Goal: Obtain resource: Download file/media

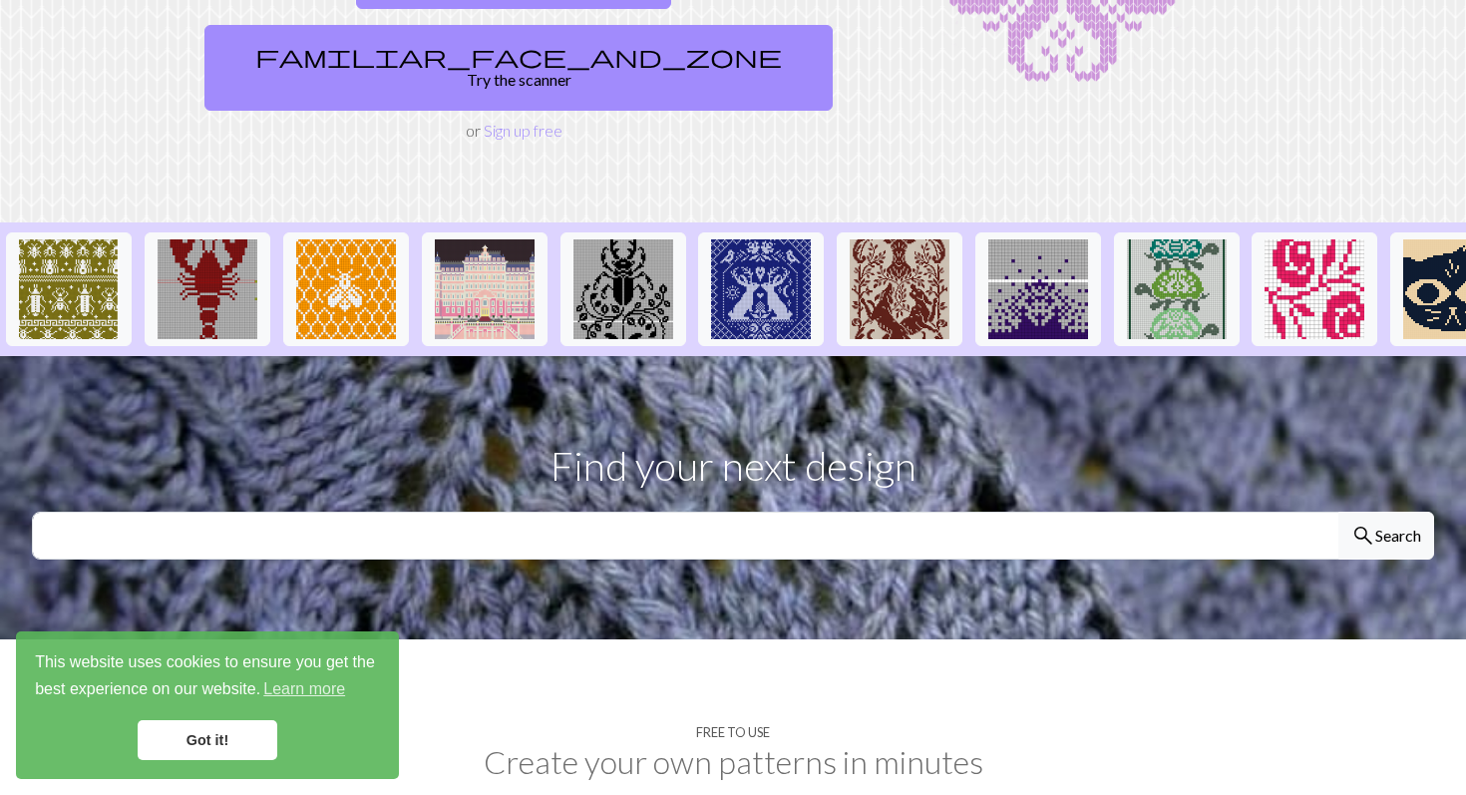
scroll to position [386, 0]
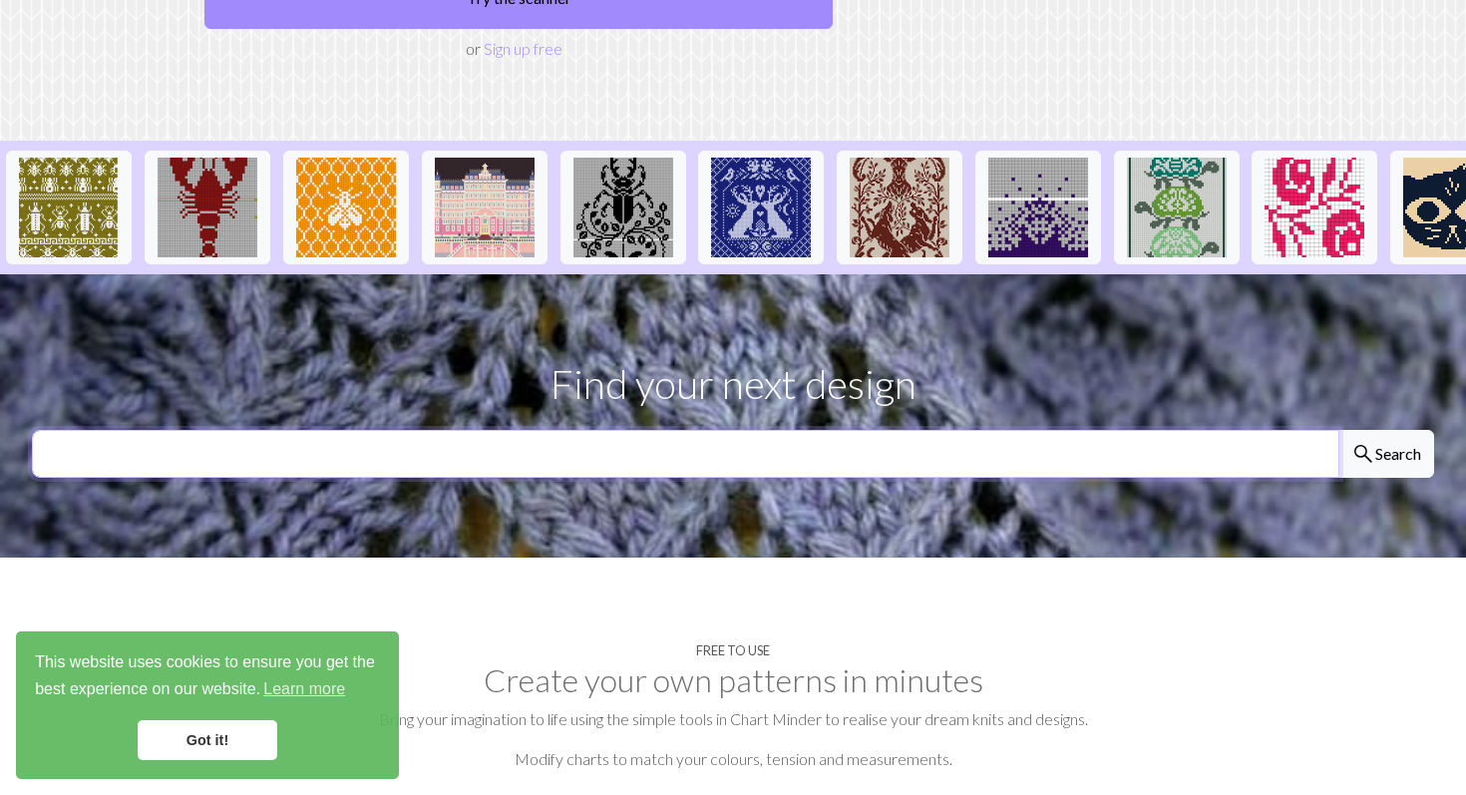
click at [623, 430] on input "text" at bounding box center [686, 454] width 1308 height 48
type input "cat"
click at [1338, 430] on button "search Search" at bounding box center [1386, 454] width 96 height 48
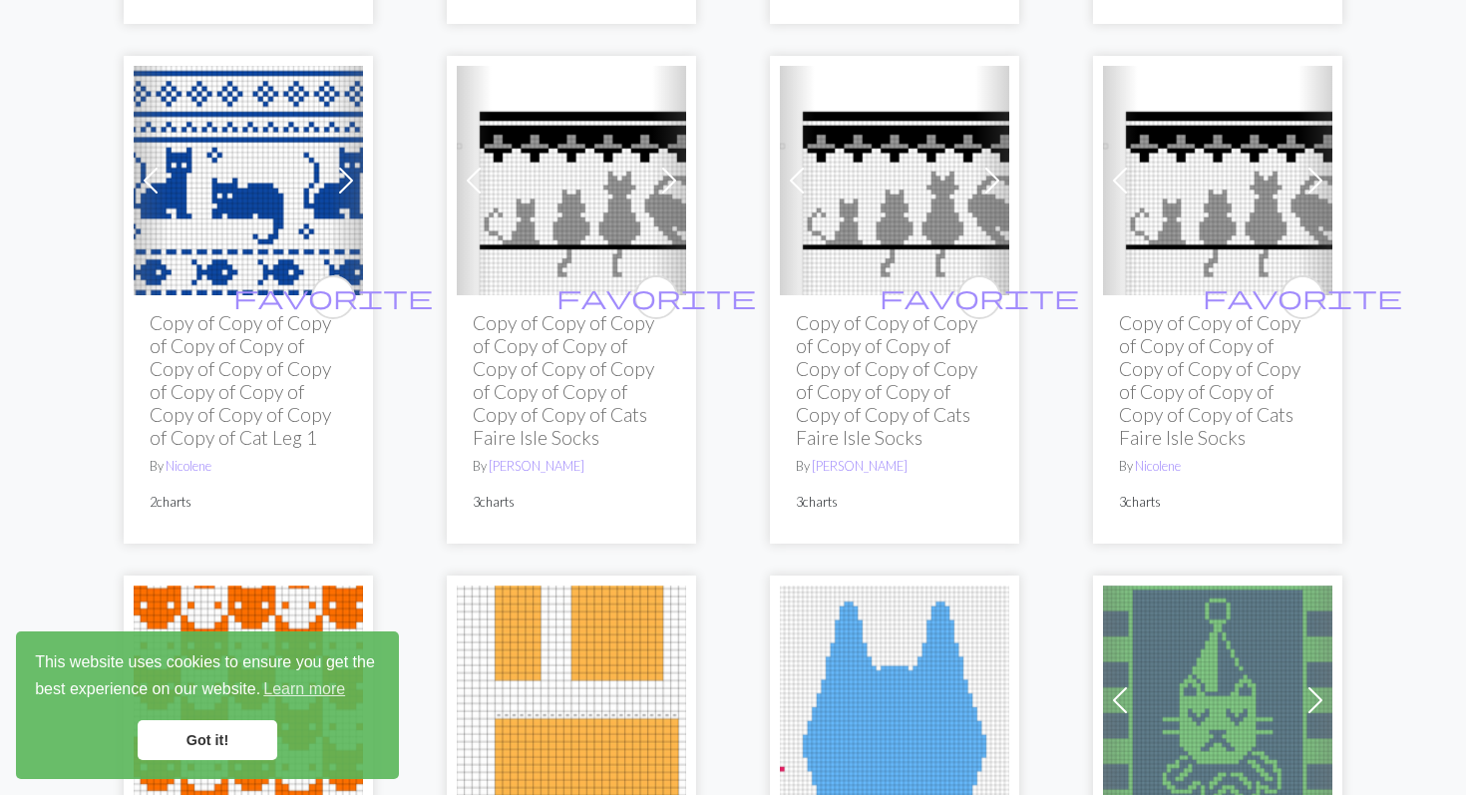
scroll to position [2433, 0]
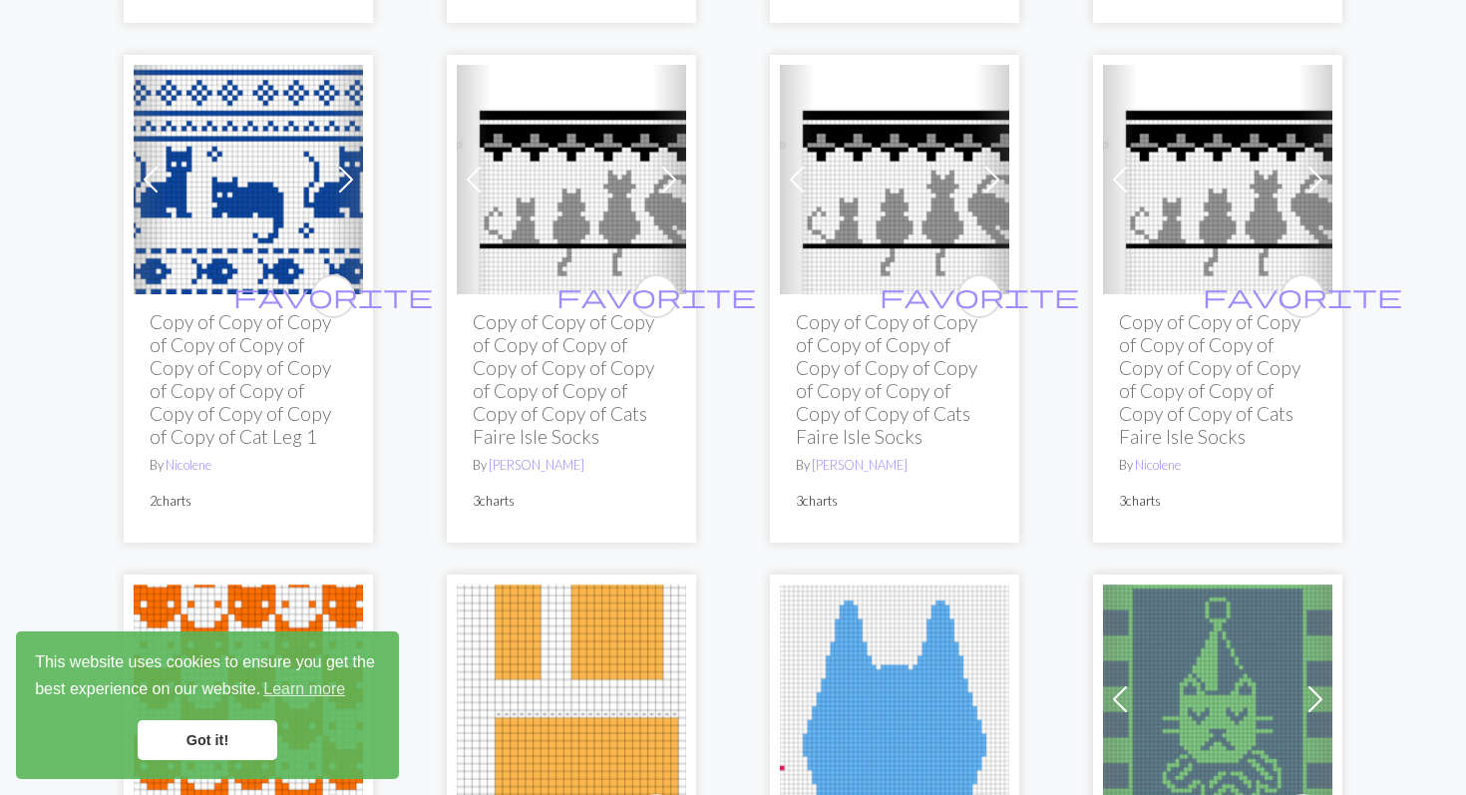
click at [267, 227] on img at bounding box center [248, 179] width 229 height 229
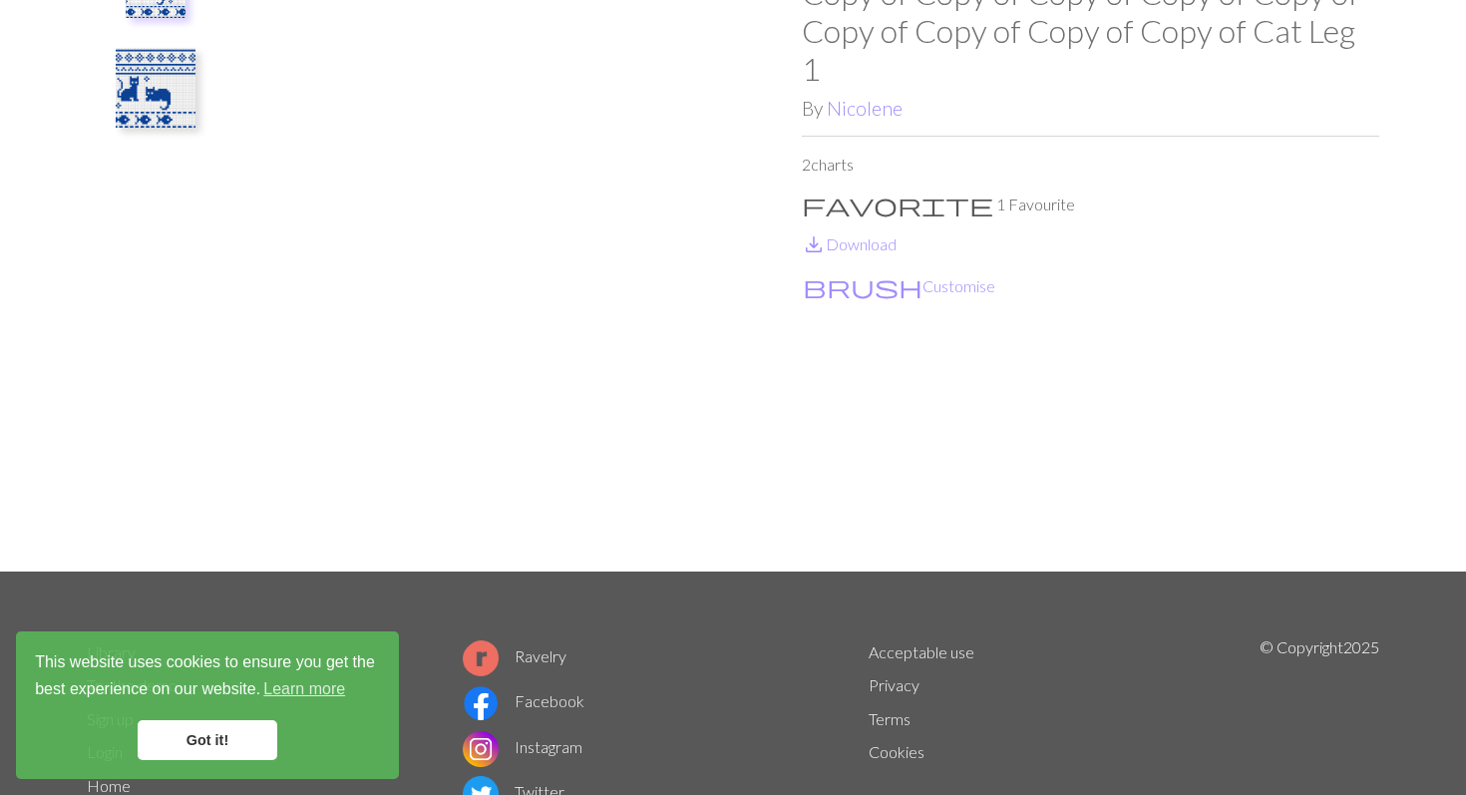
scroll to position [202, 0]
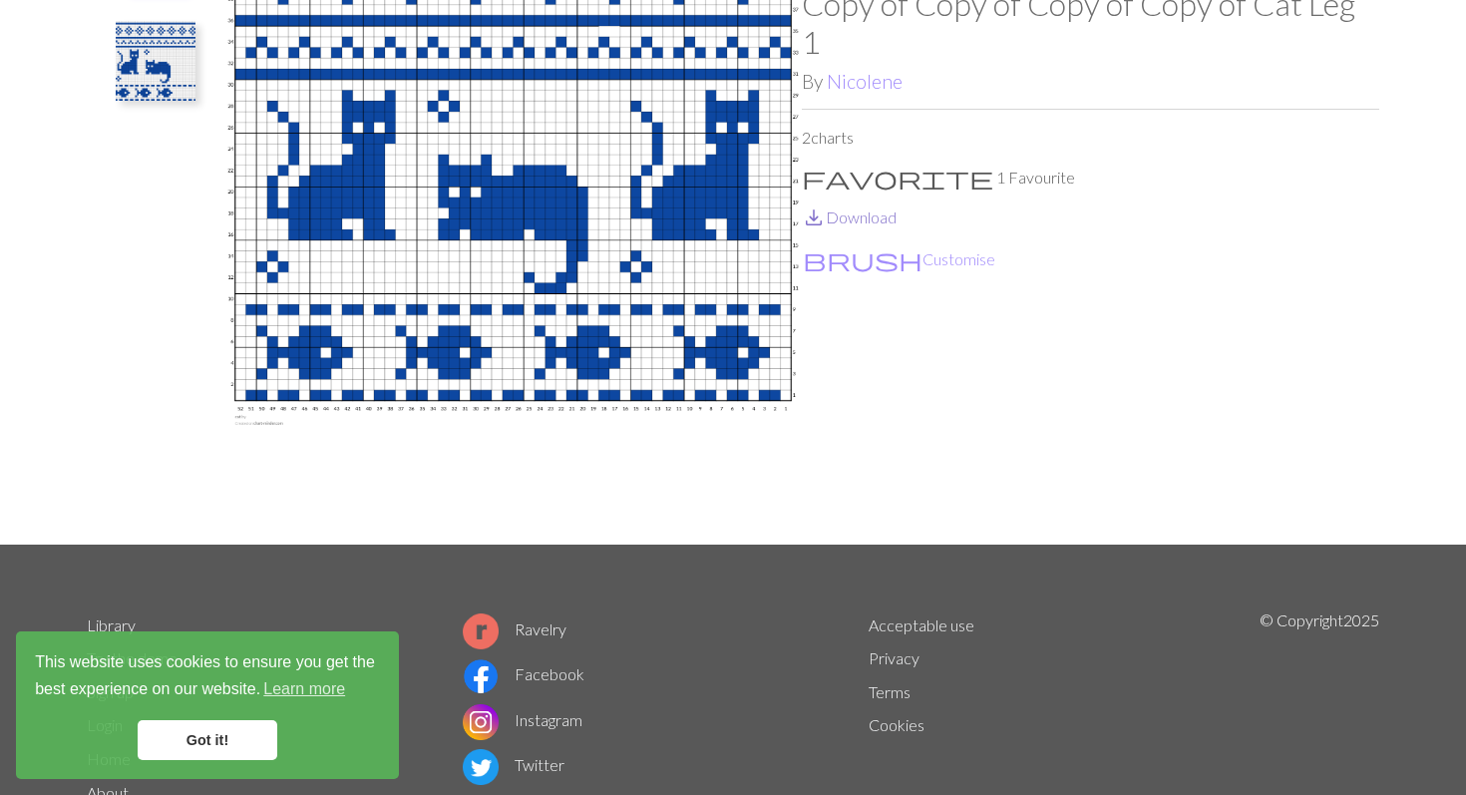
click at [872, 207] on link "save_alt Download" at bounding box center [849, 216] width 95 height 19
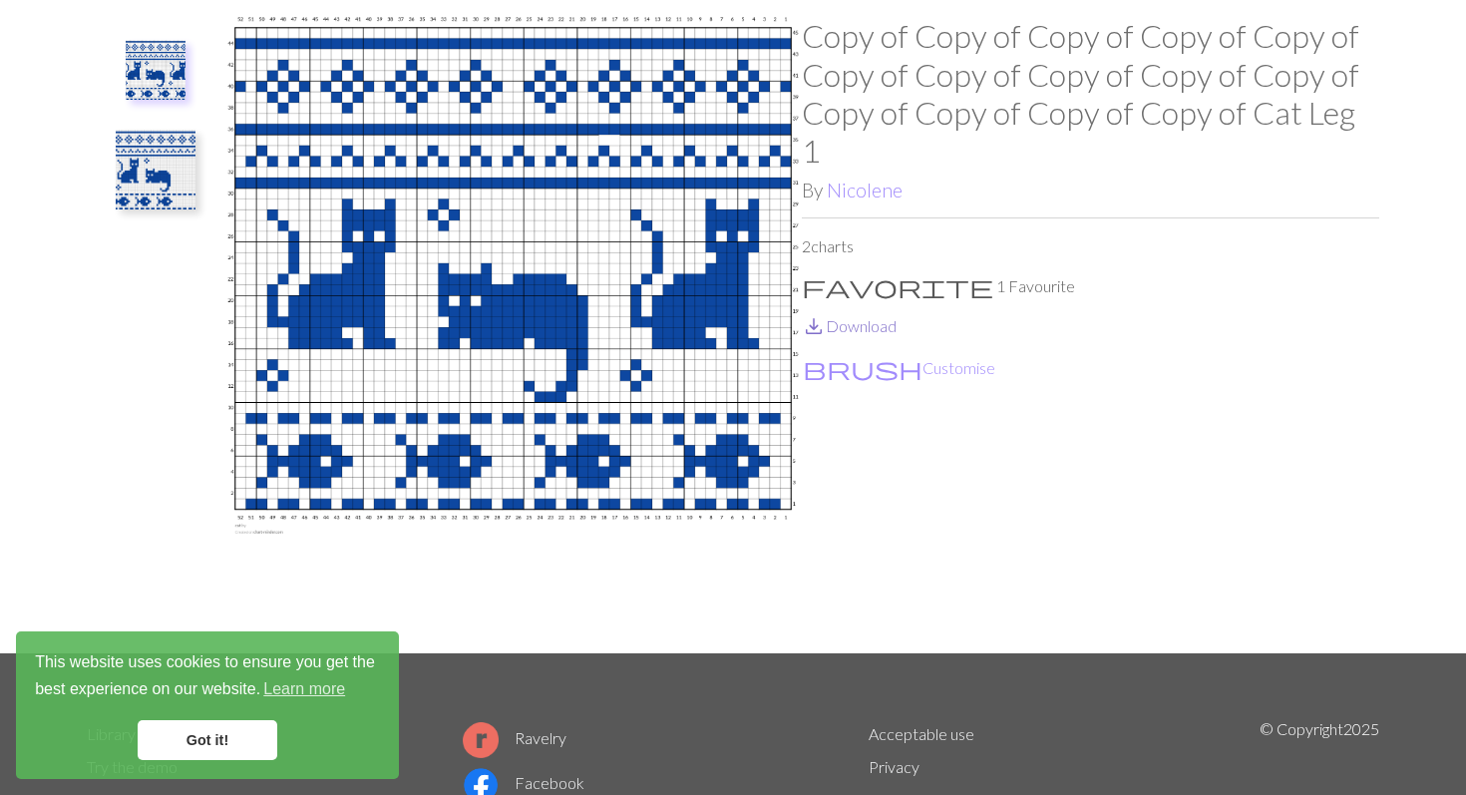
scroll to position [0, 0]
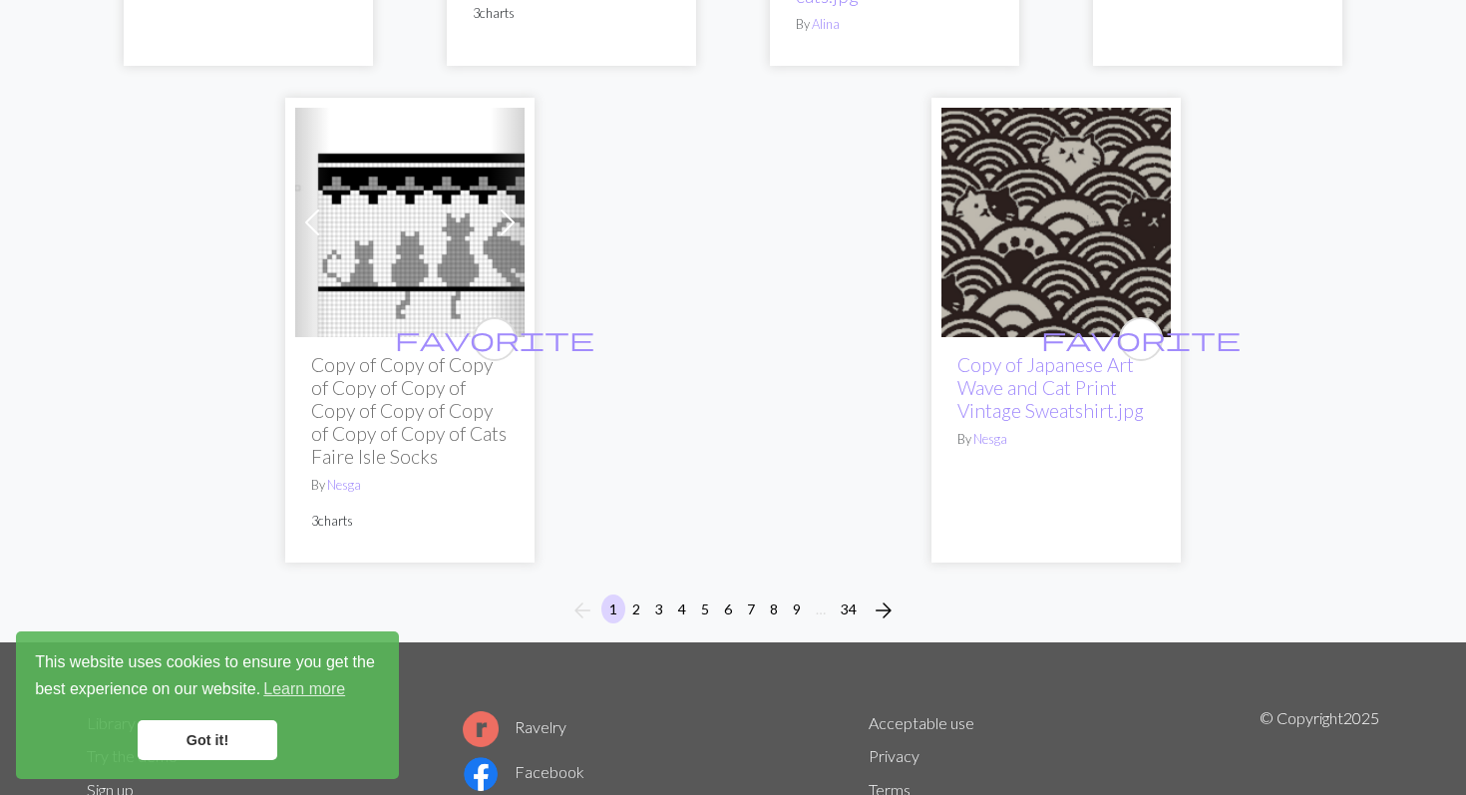
scroll to position [5587, 0]
click at [638, 596] on button "2" at bounding box center [636, 607] width 24 height 29
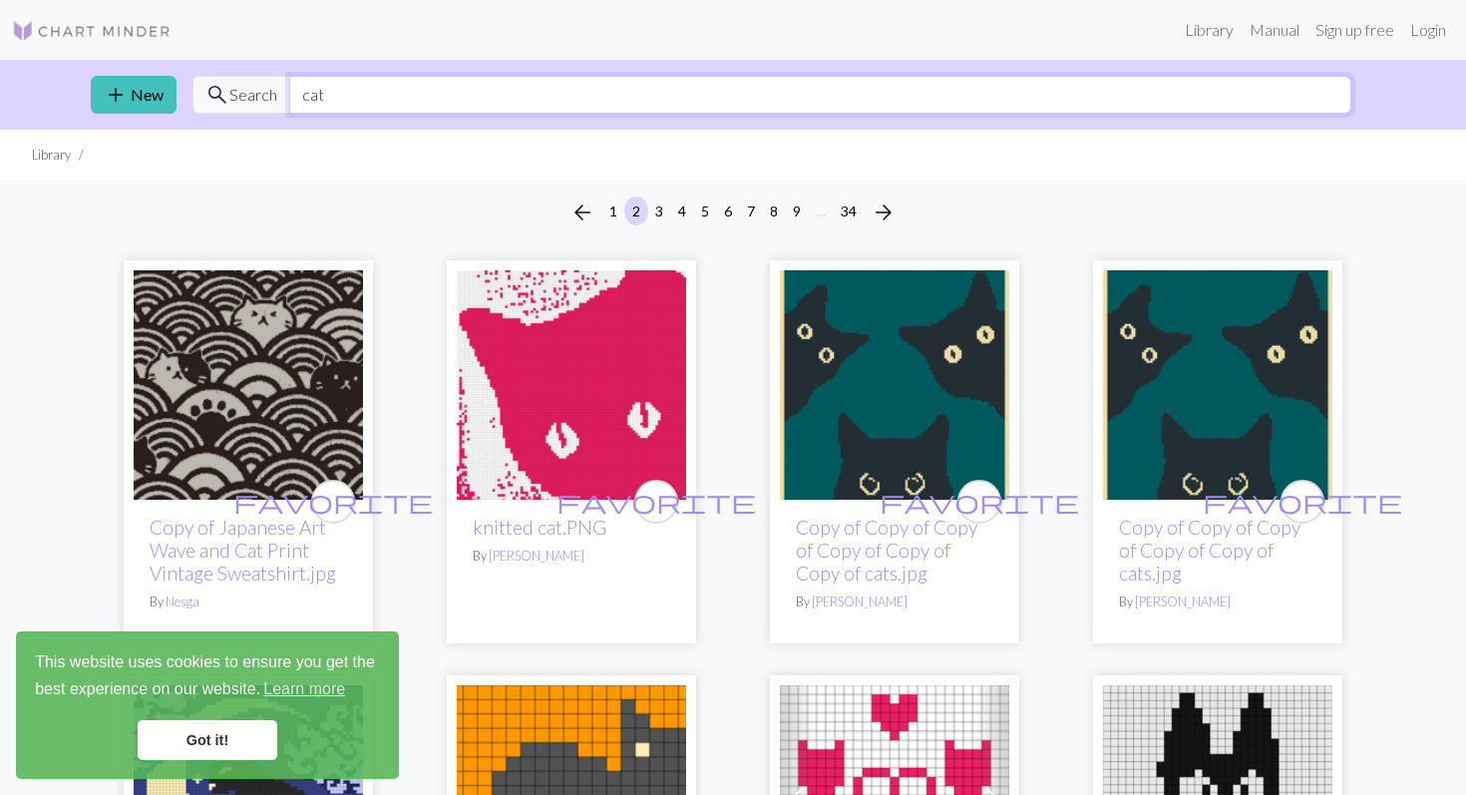
drag, startPoint x: 370, startPoint y: 98, endPoint x: 264, endPoint y: 91, distance: 106.0
click at [264, 91] on div "search Search cat" at bounding box center [771, 95] width 1159 height 38
type input "stripes"
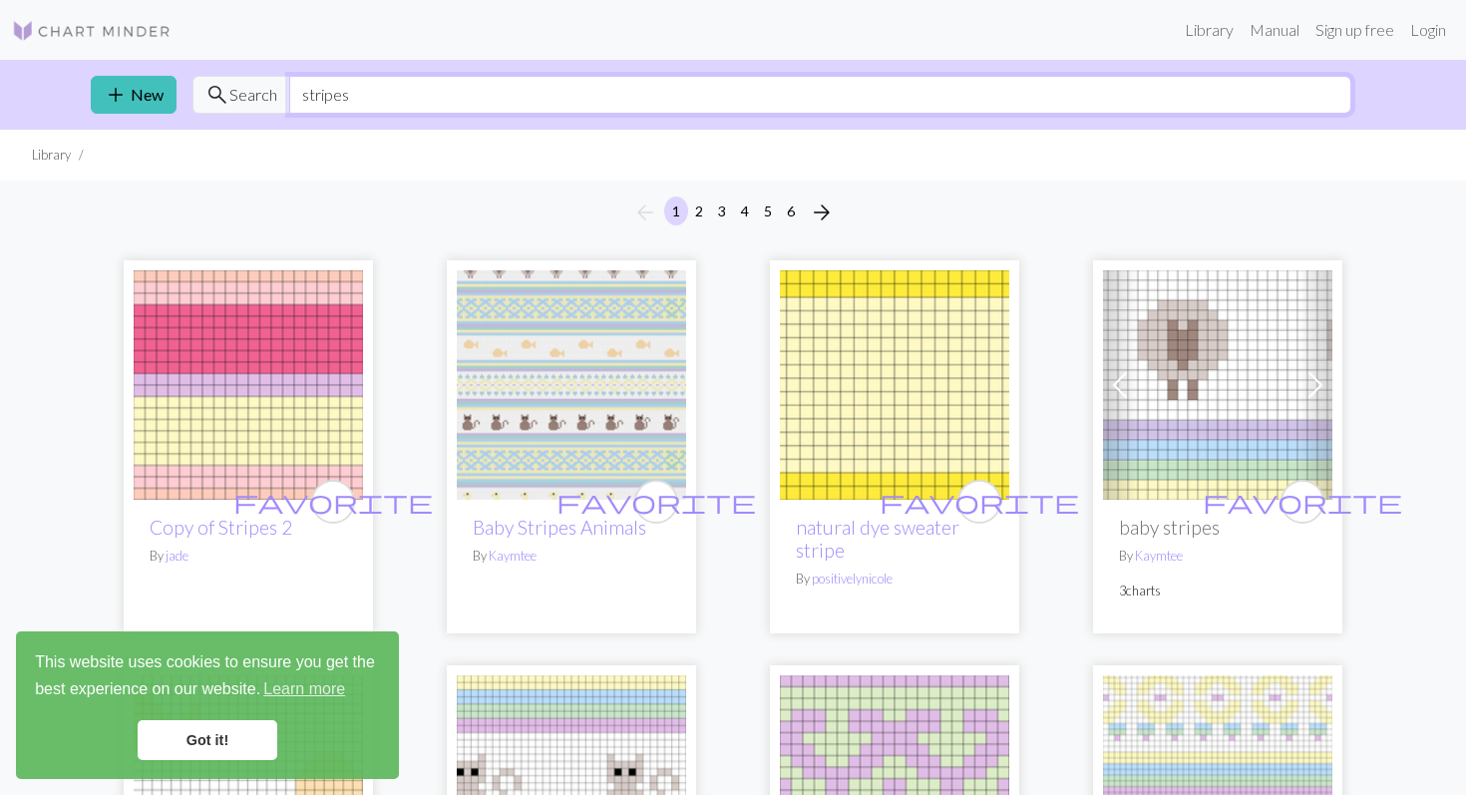
drag, startPoint x: 372, startPoint y: 97, endPoint x: 231, endPoint y: 90, distance: 140.8
click at [232, 90] on div "search Search stripes" at bounding box center [771, 95] width 1159 height 38
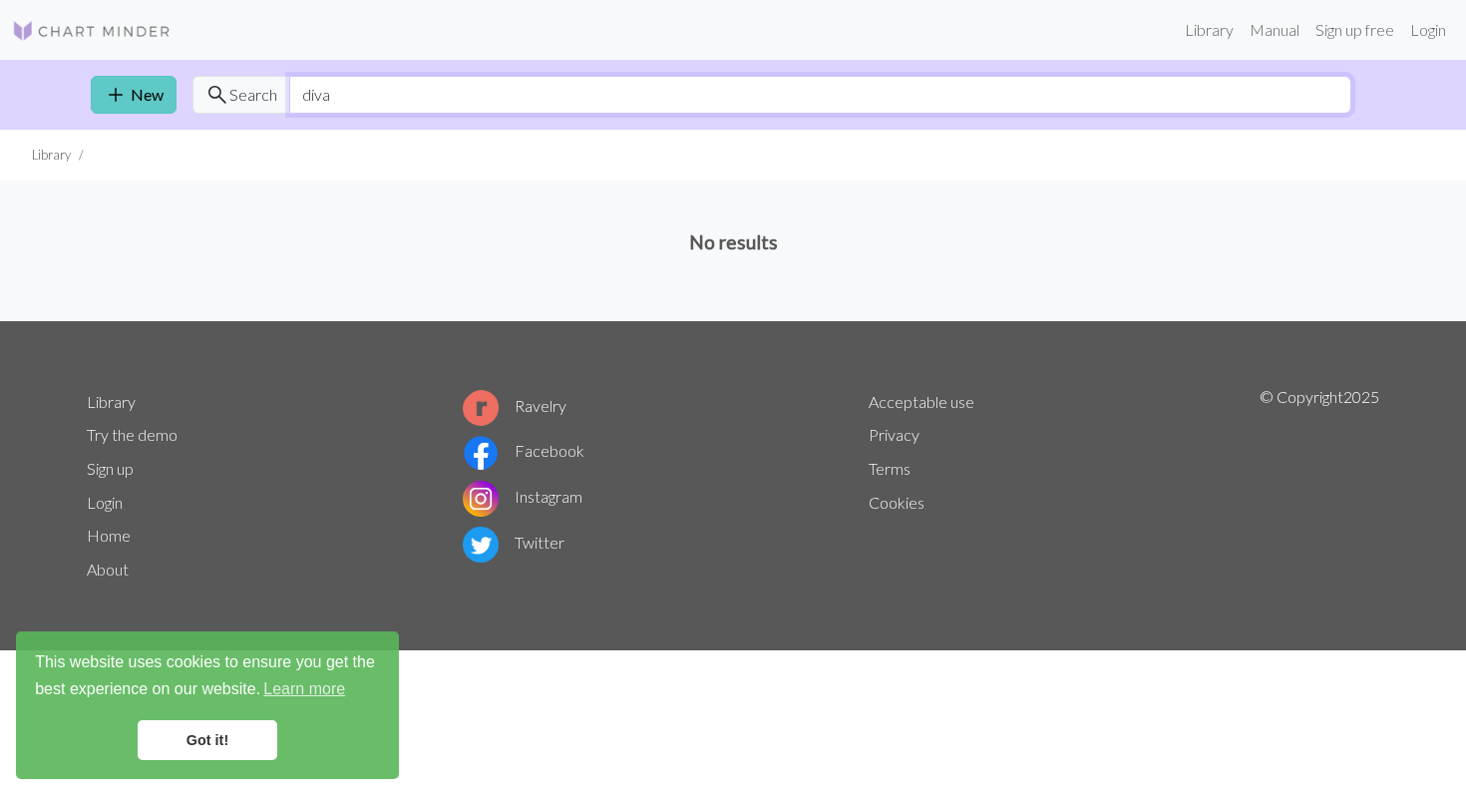
drag, startPoint x: 401, startPoint y: 92, endPoint x: 140, endPoint y: 90, distance: 261.3
click at [142, 92] on div "add New search Search diva" at bounding box center [733, 95] width 1317 height 70
type input "lettering"
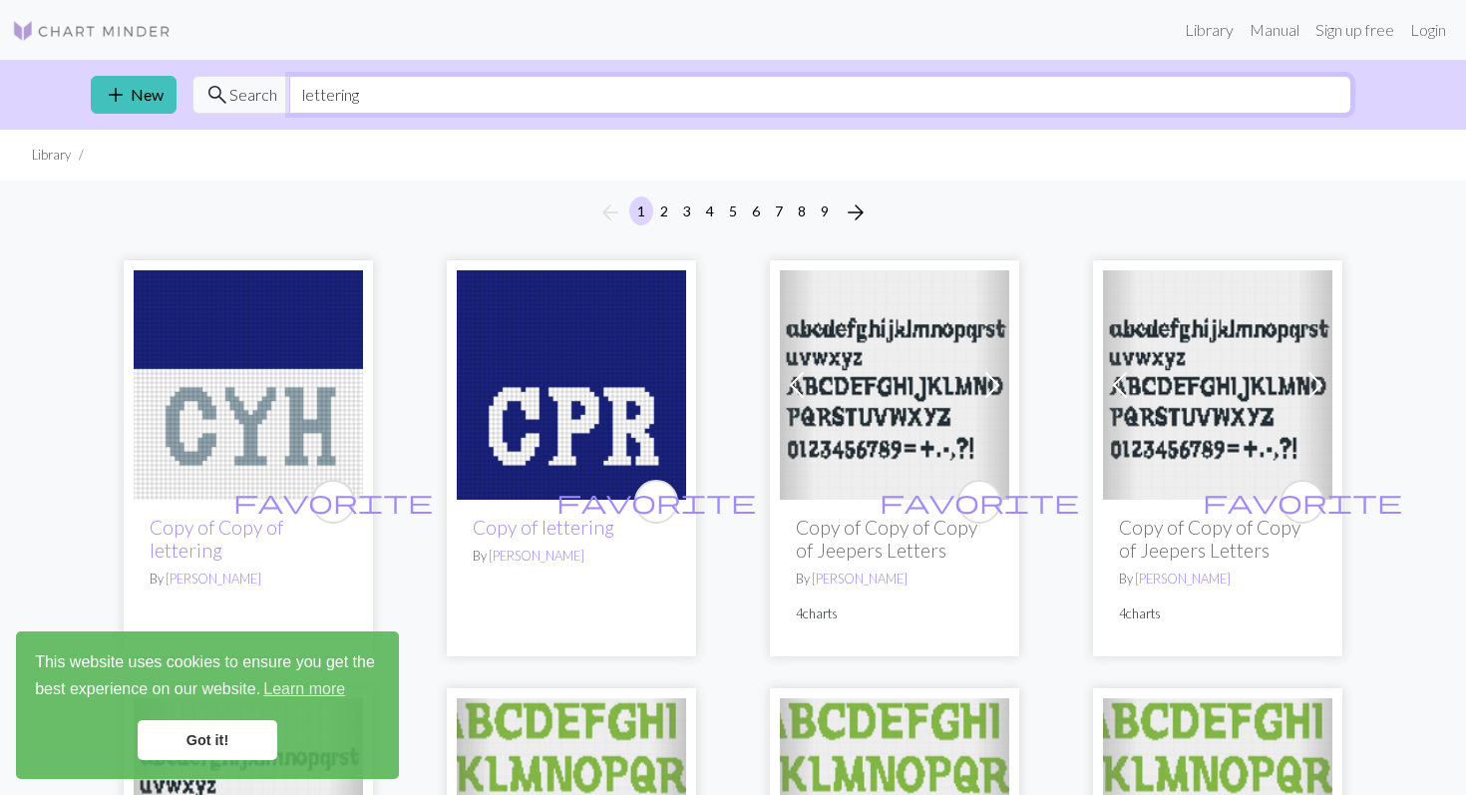
drag, startPoint x: 376, startPoint y: 96, endPoint x: 235, endPoint y: 85, distance: 141.1
click at [235, 85] on div "search Search lettering" at bounding box center [771, 95] width 1159 height 38
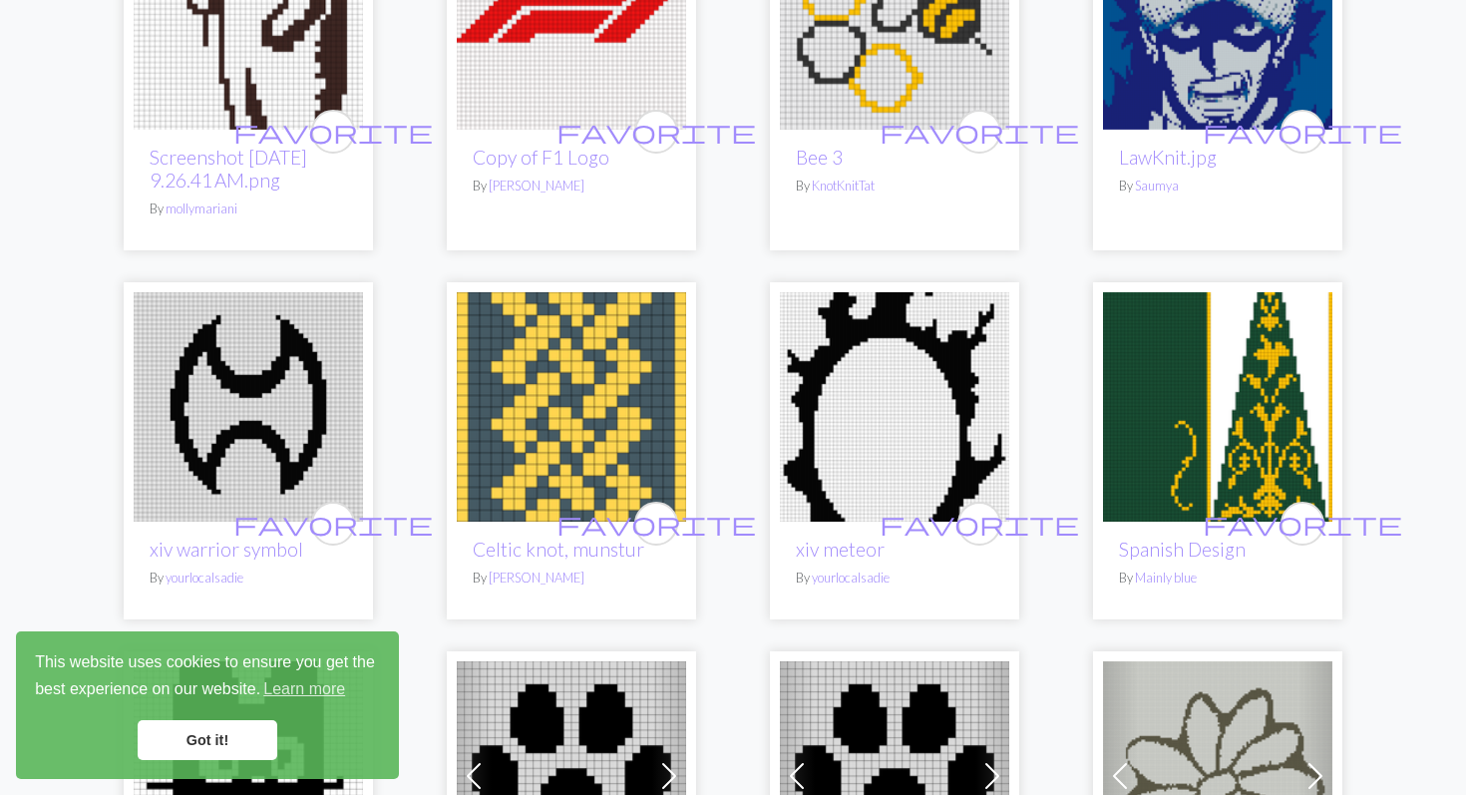
scroll to position [2459, 0]
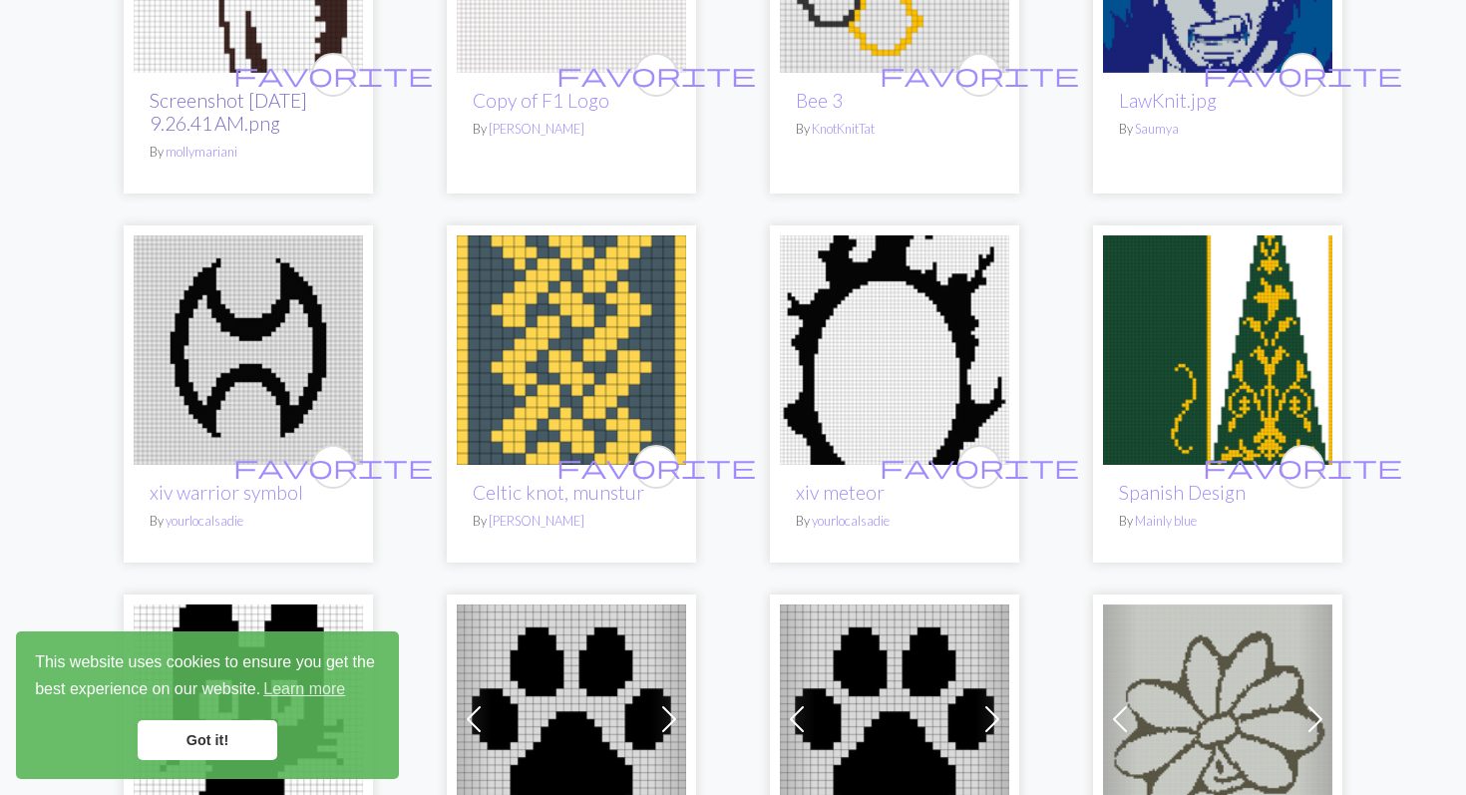
click at [209, 113] on link "Screenshot [DATE] 9.26.41 AM.png" at bounding box center [229, 112] width 158 height 46
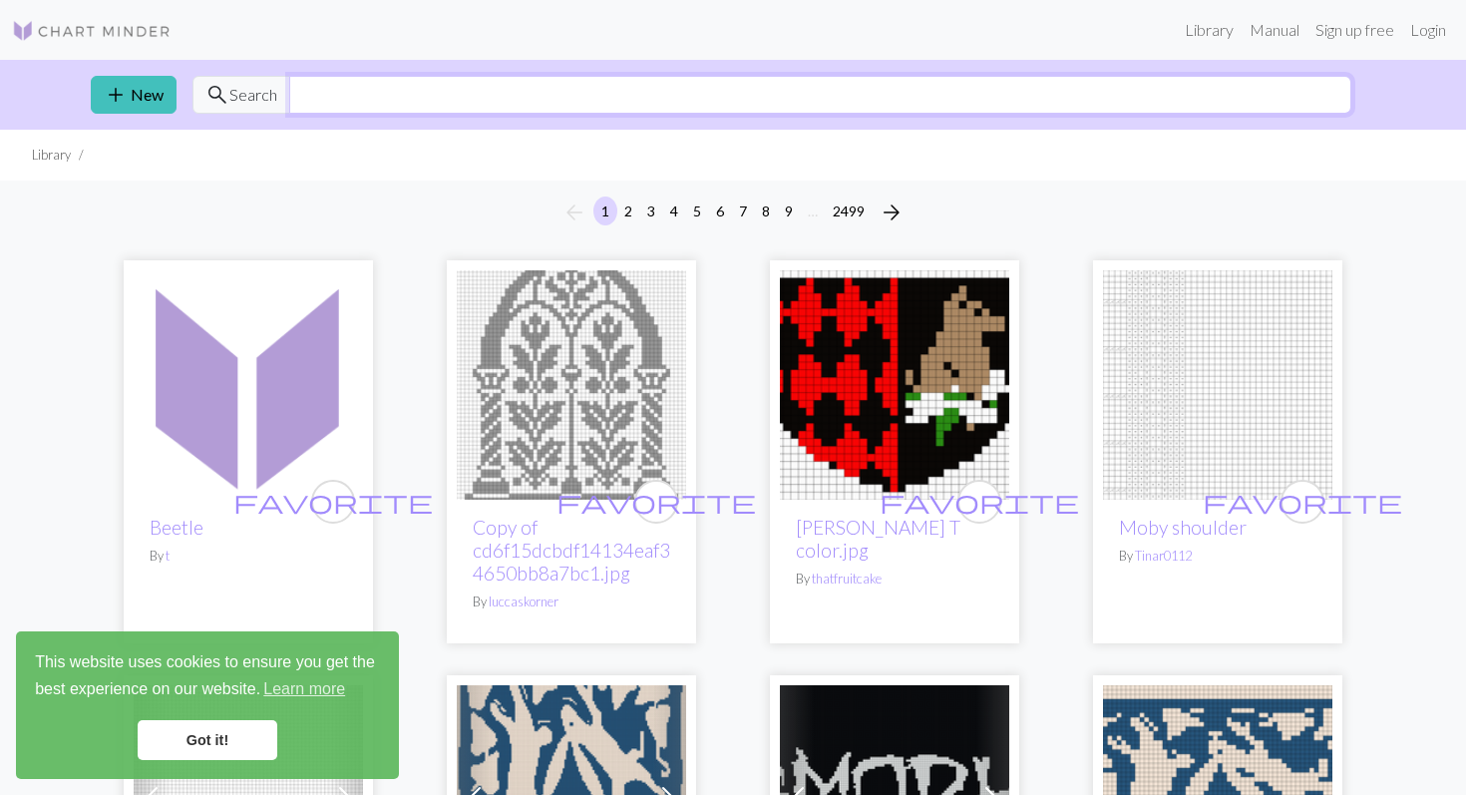
click at [331, 103] on input "text" at bounding box center [820, 95] width 1062 height 38
type input "w"
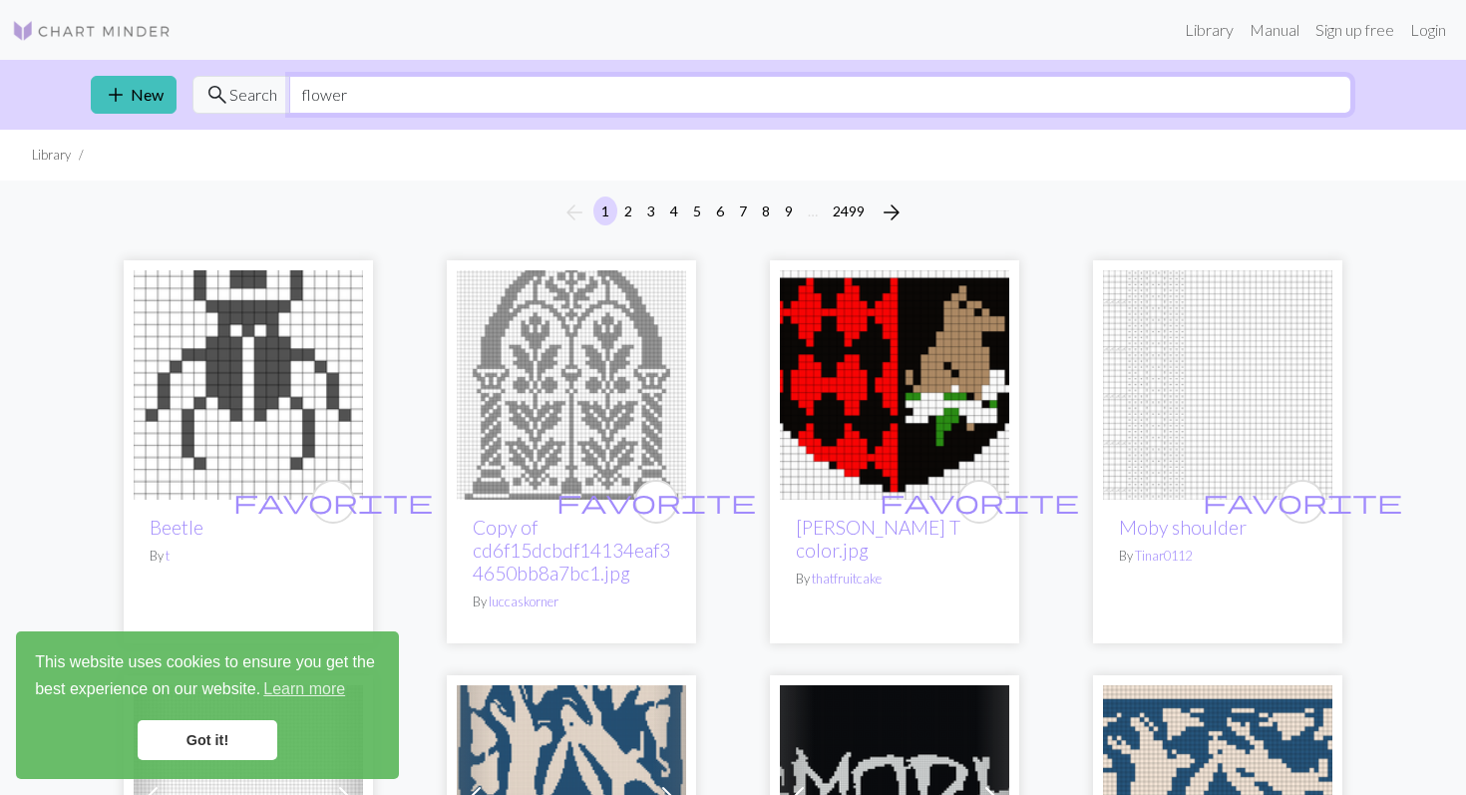
type input "flower"
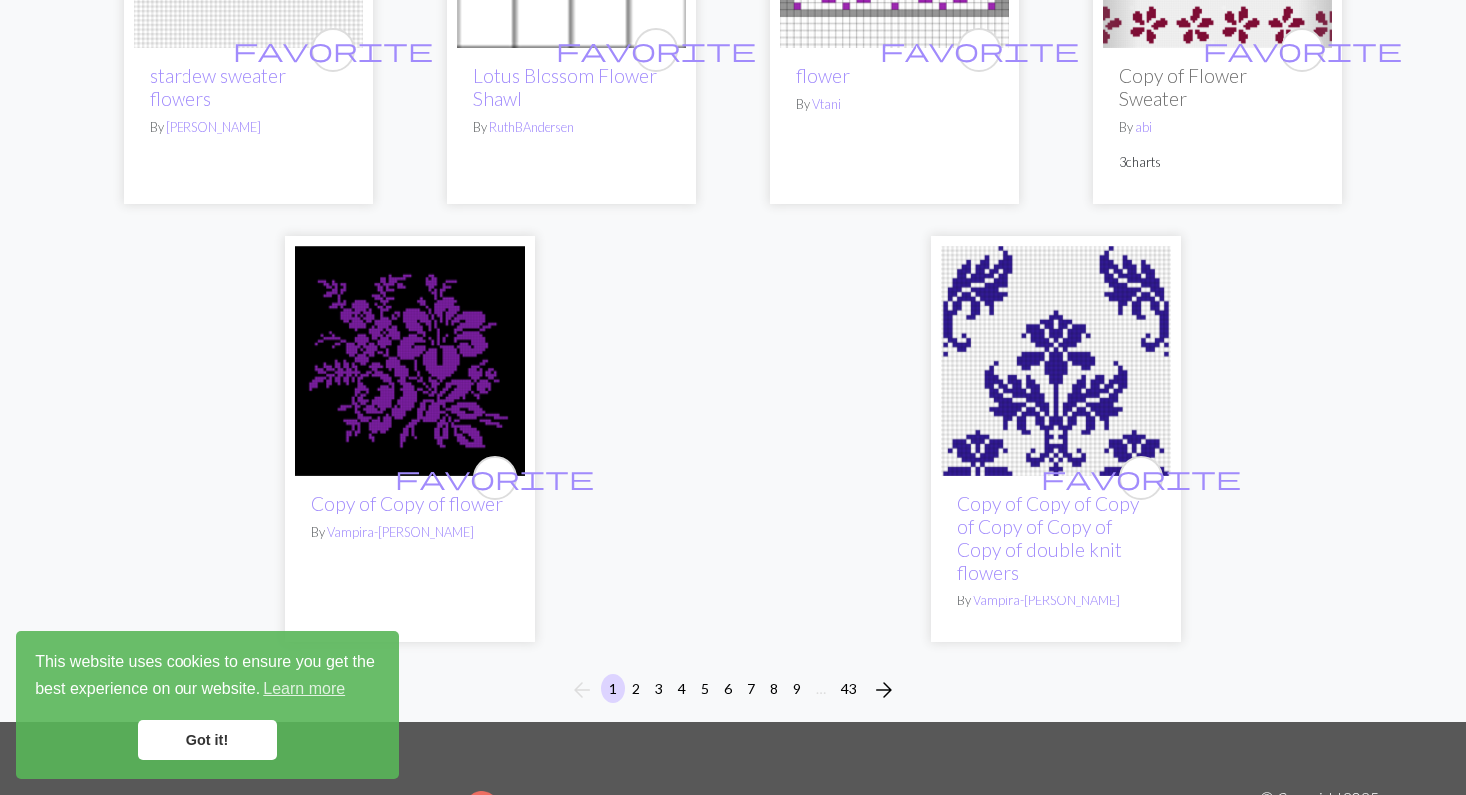
scroll to position [4999, 0]
click at [637, 675] on button "2" at bounding box center [636, 689] width 24 height 29
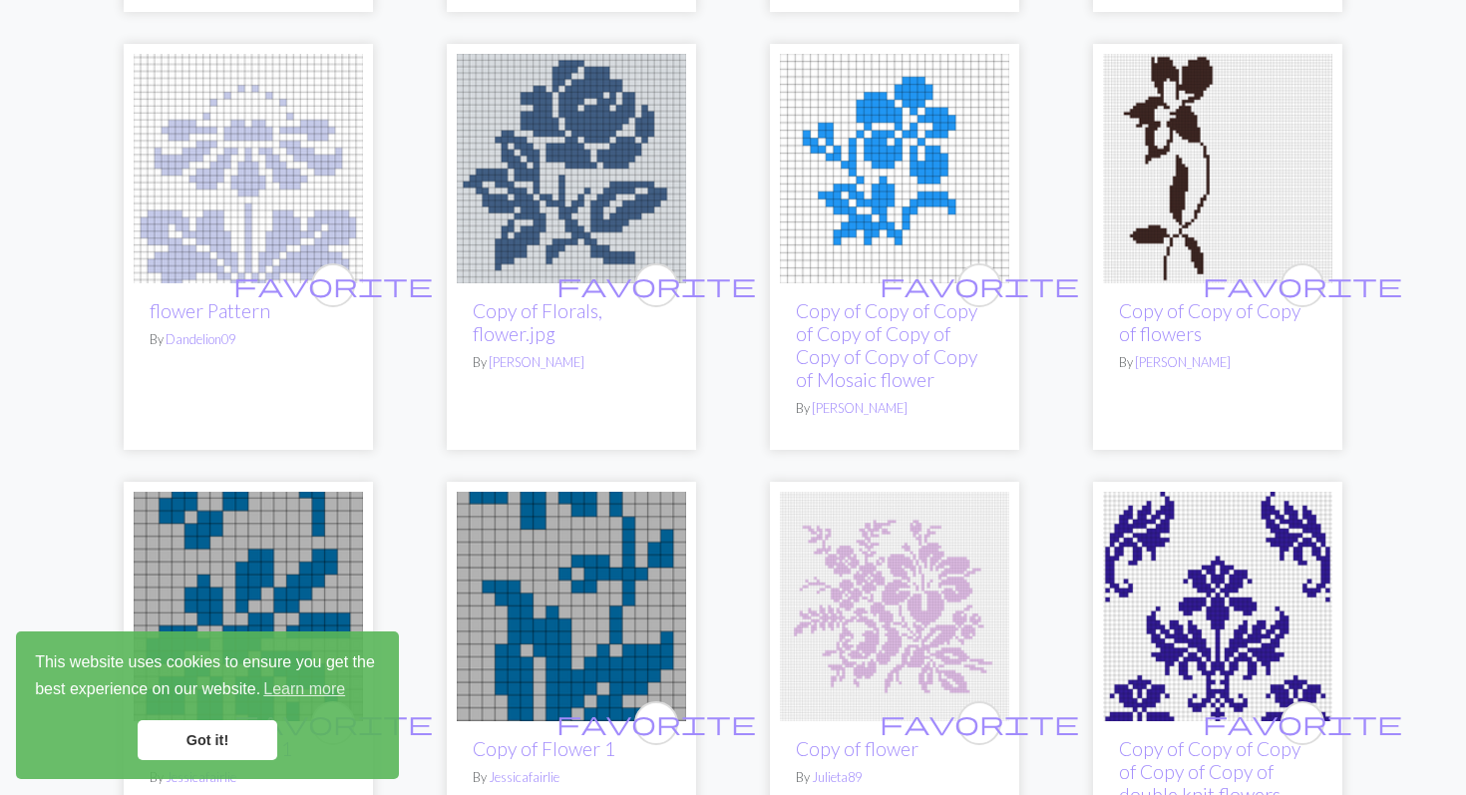
scroll to position [3501, 0]
